Goal: Information Seeking & Learning: Learn about a topic

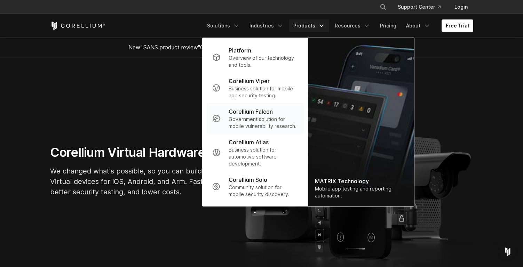
click at [255, 110] on p "Corellium Falcon" at bounding box center [250, 111] width 44 height 8
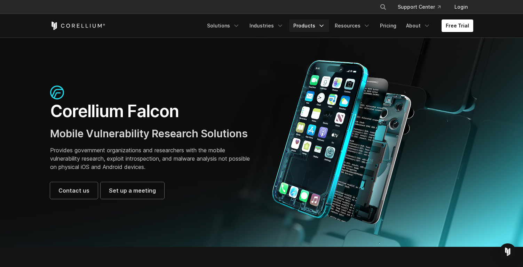
click at [313, 25] on link "Products" at bounding box center [309, 25] width 40 height 13
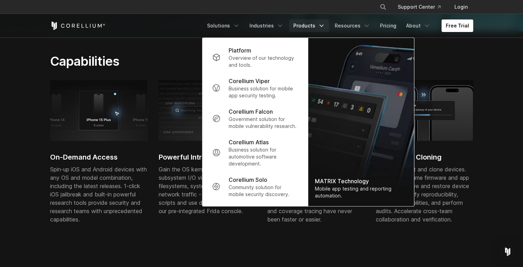
scroll to position [238, 0]
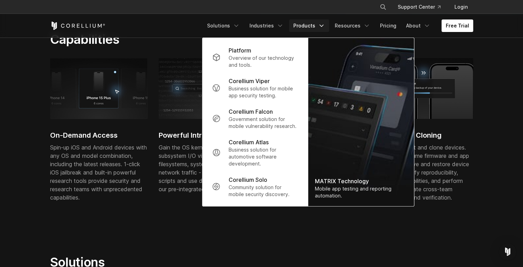
click at [29, 202] on section "Capabilities On-Demand Access Spin-up iOS and Android devices with any OS and m…" at bounding box center [261, 120] width 523 height 223
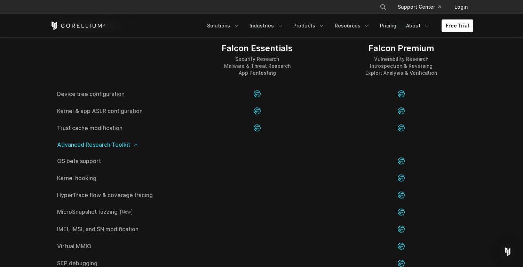
scroll to position [1339, 0]
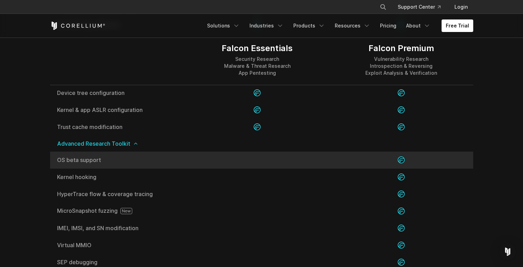
click at [71, 164] on div "OS beta support" at bounding box center [117, 160] width 135 height 17
click at [67, 159] on span "OS beta support" at bounding box center [117, 160] width 121 height 6
click at [401, 161] on icon at bounding box center [401, 159] width 7 height 7
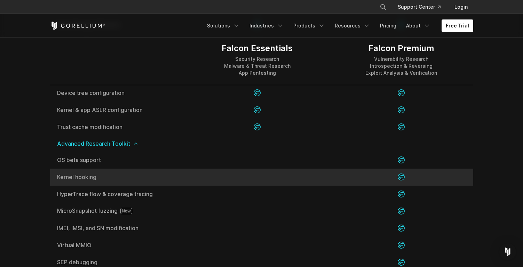
click at [71, 173] on div "Kernel hooking" at bounding box center [117, 177] width 135 height 17
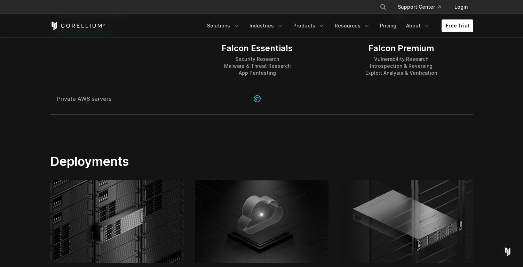
scroll to position [1592, 0]
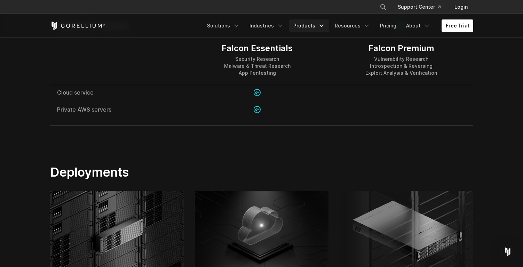
click at [319, 23] on link "Products" at bounding box center [309, 25] width 40 height 13
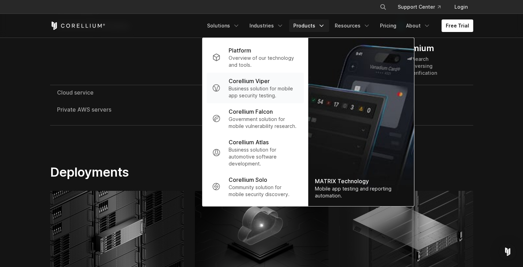
click at [267, 82] on p "Corellium Viper" at bounding box center [248, 81] width 41 height 8
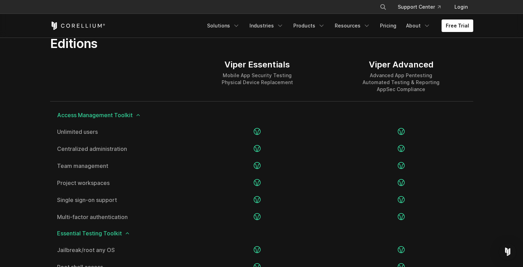
scroll to position [875, 0]
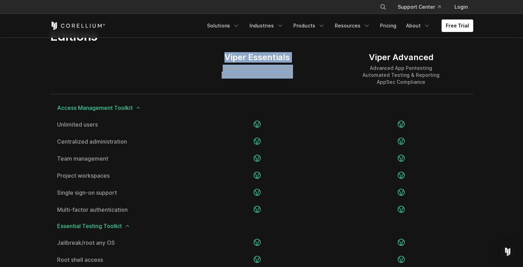
drag, startPoint x: 226, startPoint y: 57, endPoint x: 293, endPoint y: 76, distance: 69.8
click at [293, 76] on div "Viper Essentials Mobile App Security Testing Physical Device Replacement" at bounding box center [257, 69] width 144 height 50
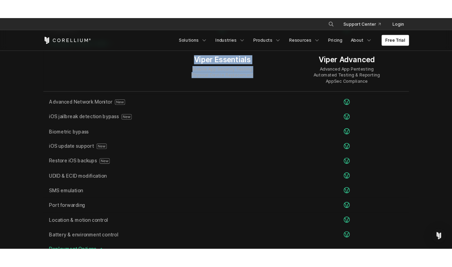
scroll to position [1240, 0]
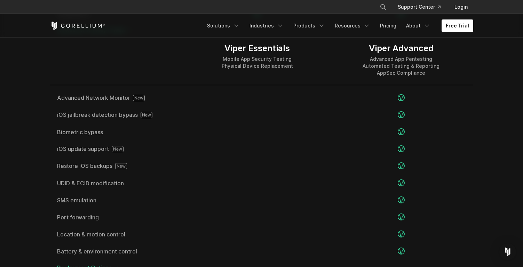
click at [154, 51] on div at bounding box center [117, 60] width 135 height 50
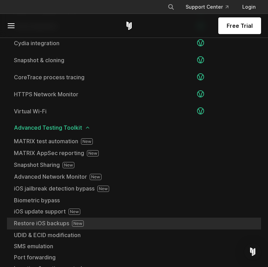
scroll to position [1219, 0]
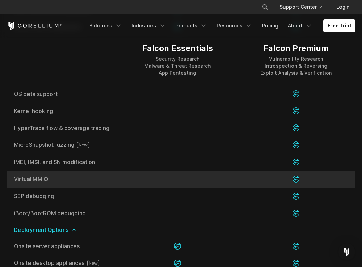
scroll to position [1409, 0]
